Goal: Task Accomplishment & Management: Use online tool/utility

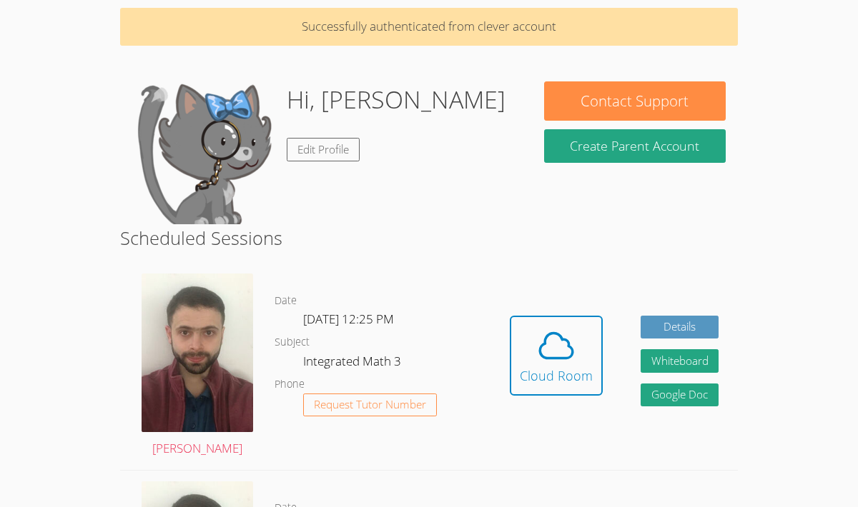
scroll to position [41, 0]
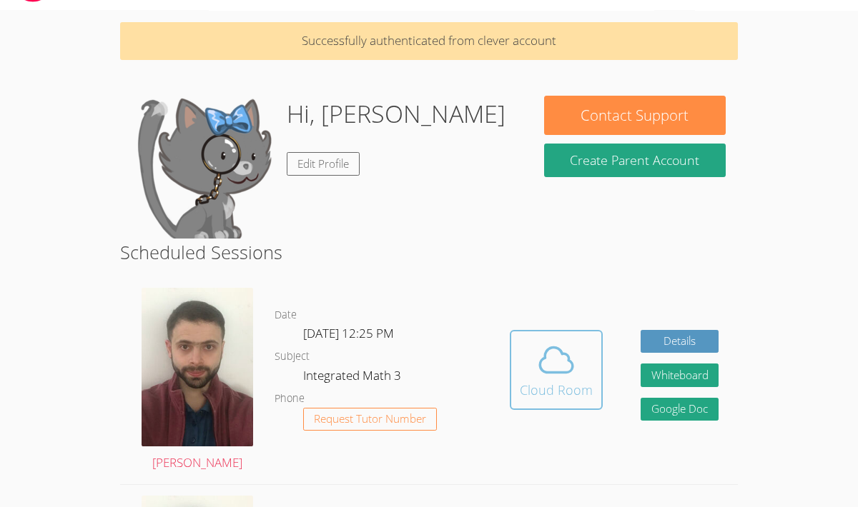
click at [576, 372] on span at bounding box center [556, 360] width 73 height 40
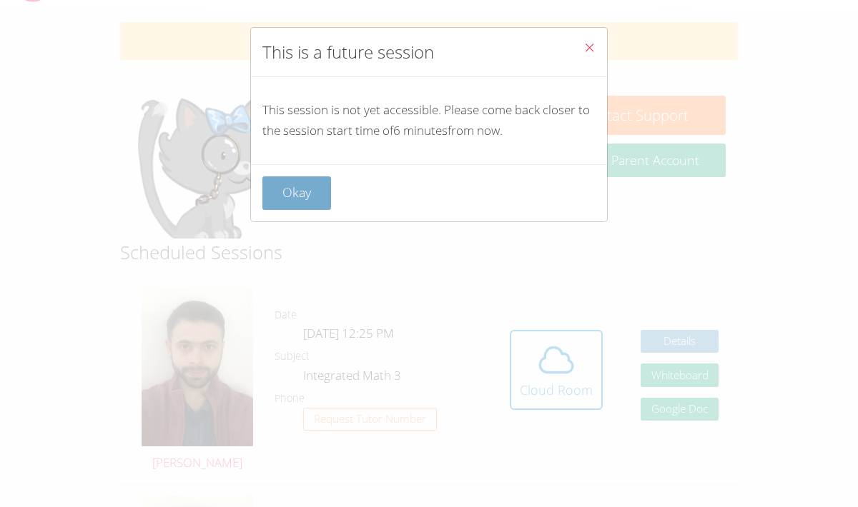
click at [304, 200] on button "Okay" at bounding box center [296, 194] width 69 height 34
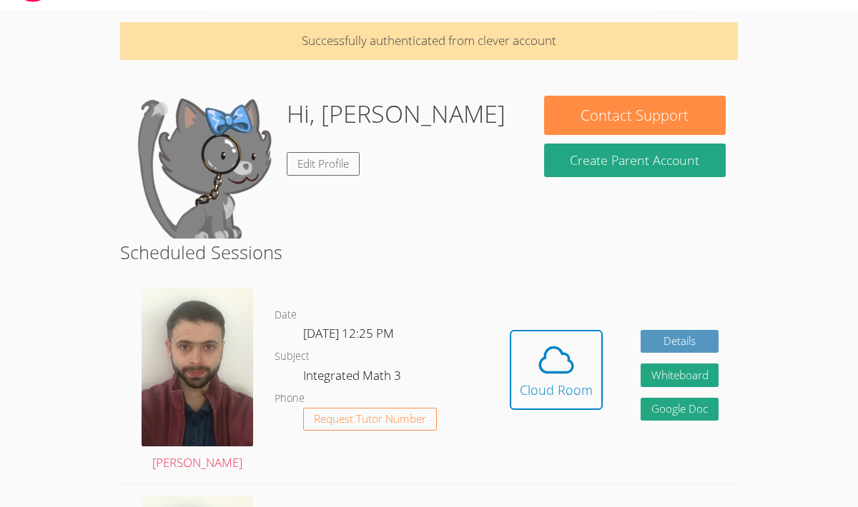
drag, startPoint x: 536, startPoint y: 457, endPoint x: 535, endPoint y: 422, distance: 35.0
click at [535, 422] on div "Hidden Cloud Room Details Whiteboard Hidden Google Doc" at bounding box center [613, 380] width 247 height 207
click at [547, 356] on icon at bounding box center [556, 360] width 40 height 40
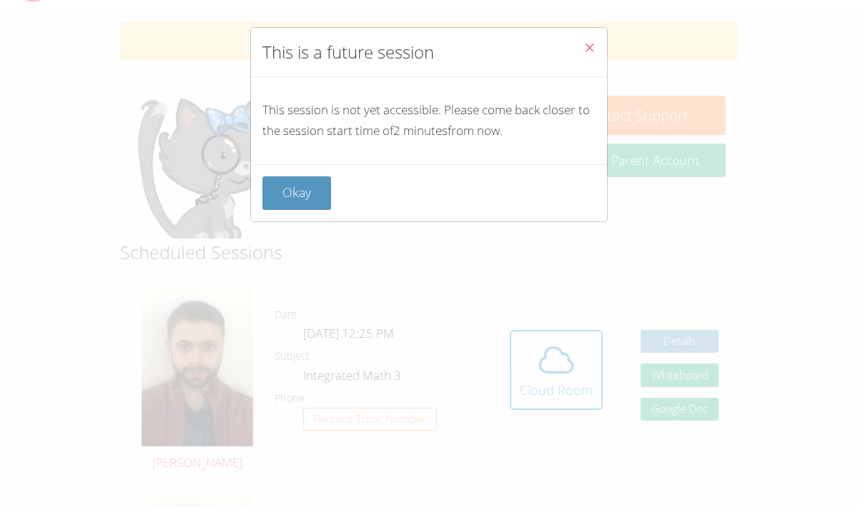
click at [297, 215] on div "Okay" at bounding box center [429, 192] width 356 height 57
click at [306, 184] on button "Okay" at bounding box center [296, 194] width 69 height 34
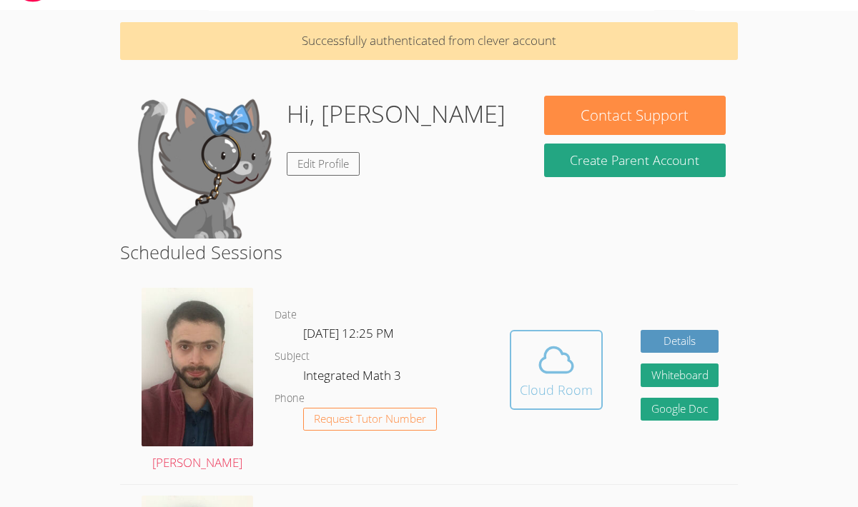
click at [552, 357] on icon at bounding box center [556, 360] width 40 height 40
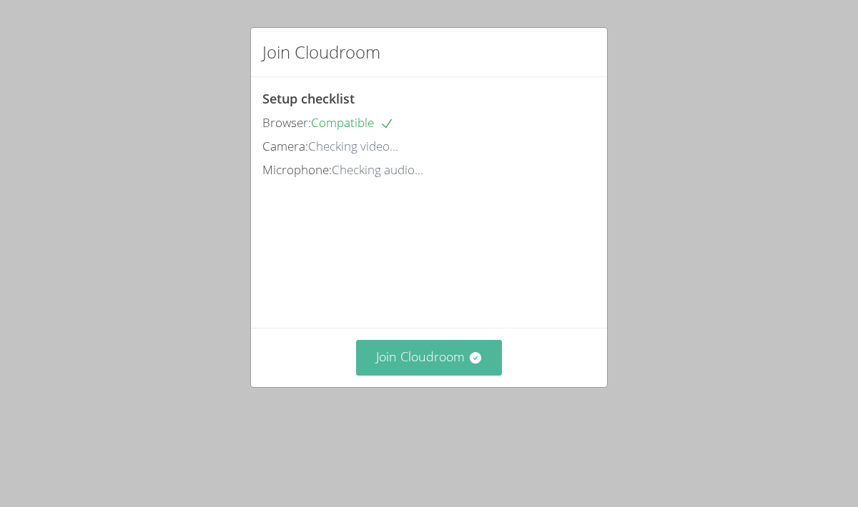
click at [408, 375] on button "Join Cloudroom" at bounding box center [429, 357] width 147 height 35
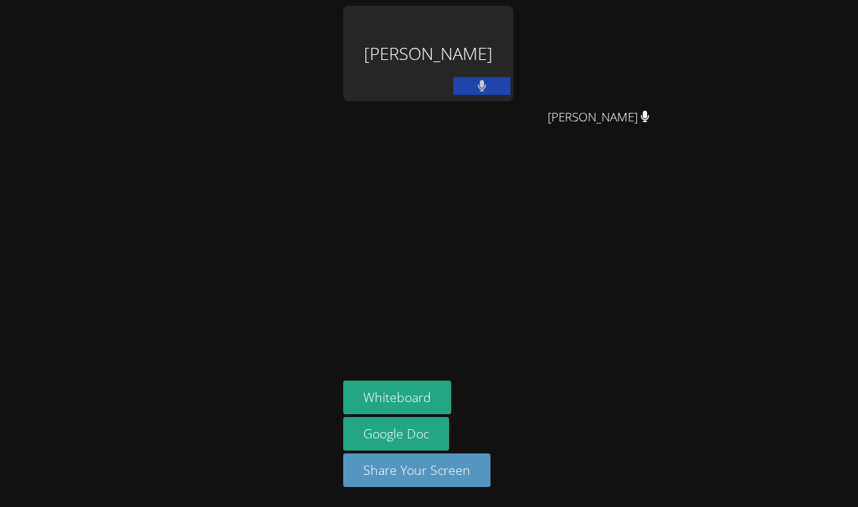
click at [435, 47] on div "[PERSON_NAME]" at bounding box center [428, 54] width 170 height 96
click at [432, 71] on div "[PERSON_NAME]" at bounding box center [428, 54] width 170 height 96
